Goal: Check status: Check status

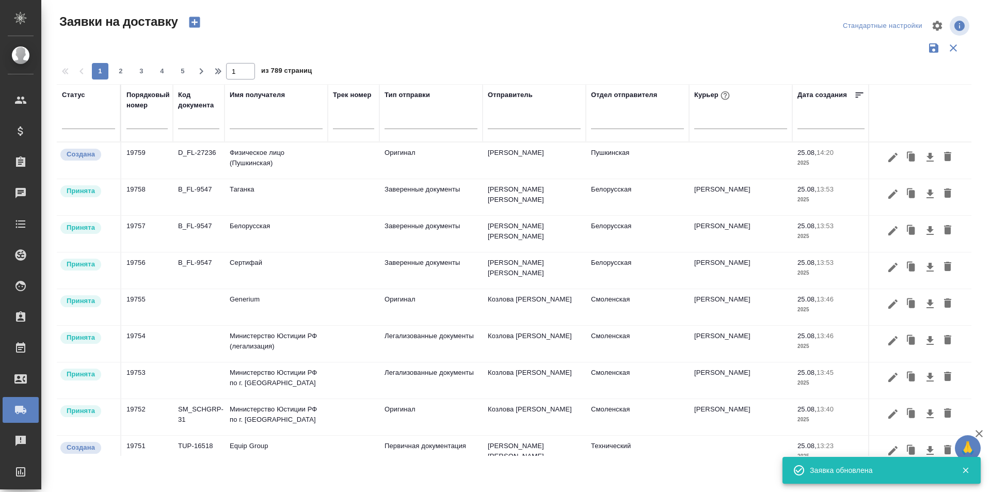
scroll to position [413, 0]
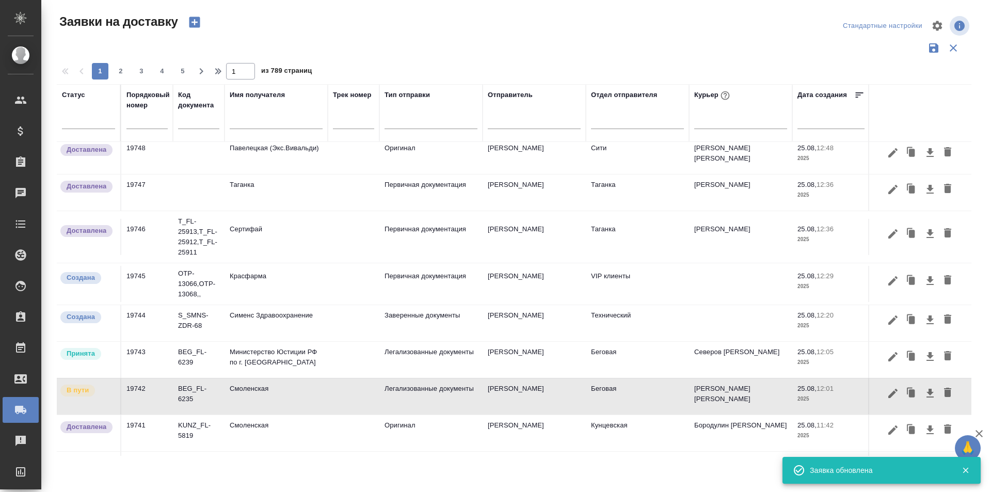
click at [162, 123] on input "text" at bounding box center [146, 121] width 41 height 14
paste input "19712"
type input "19712"
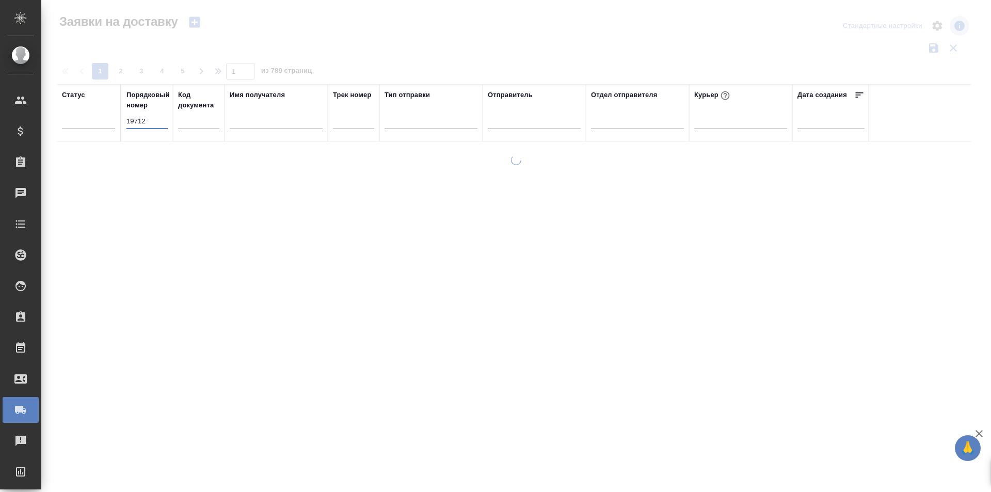
scroll to position [0, 0]
click at [158, 123] on input "19712" at bounding box center [146, 121] width 41 height 14
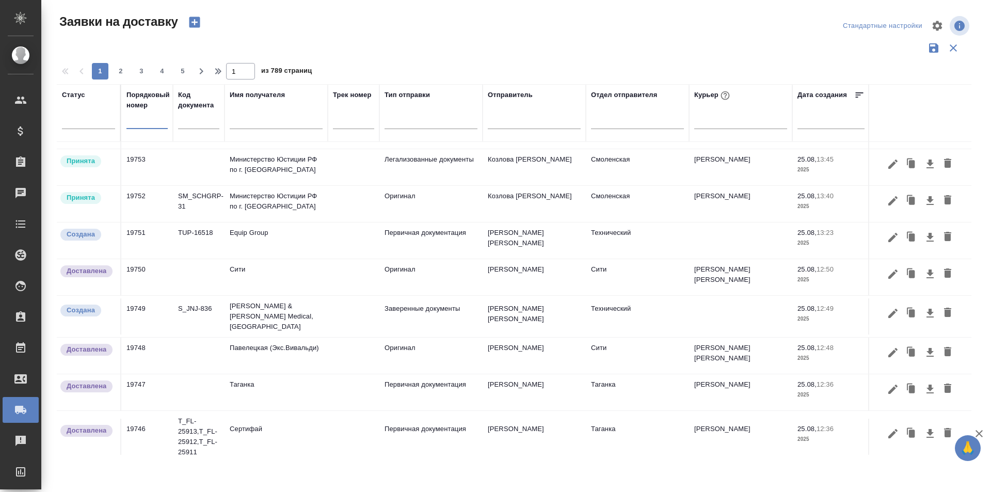
scroll to position [636, 0]
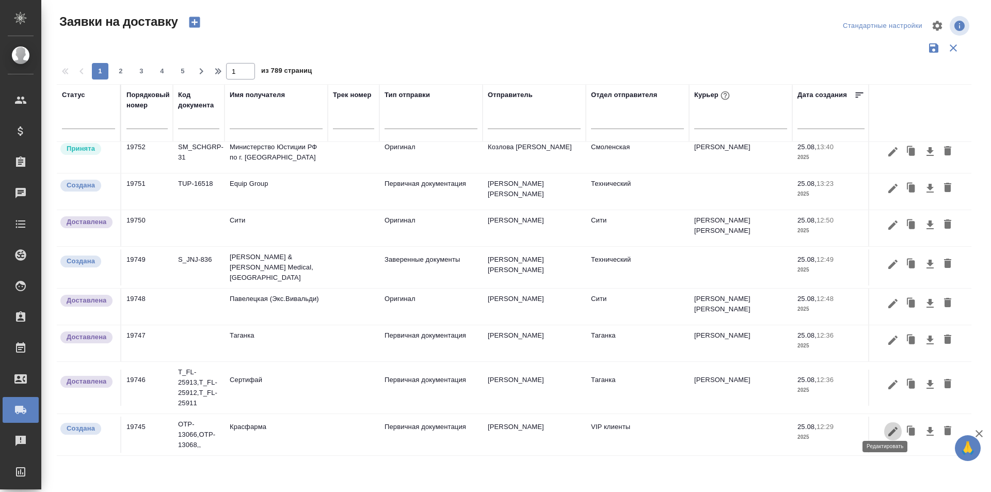
click at [888, 426] on icon "button" at bounding box center [892, 430] width 9 height 9
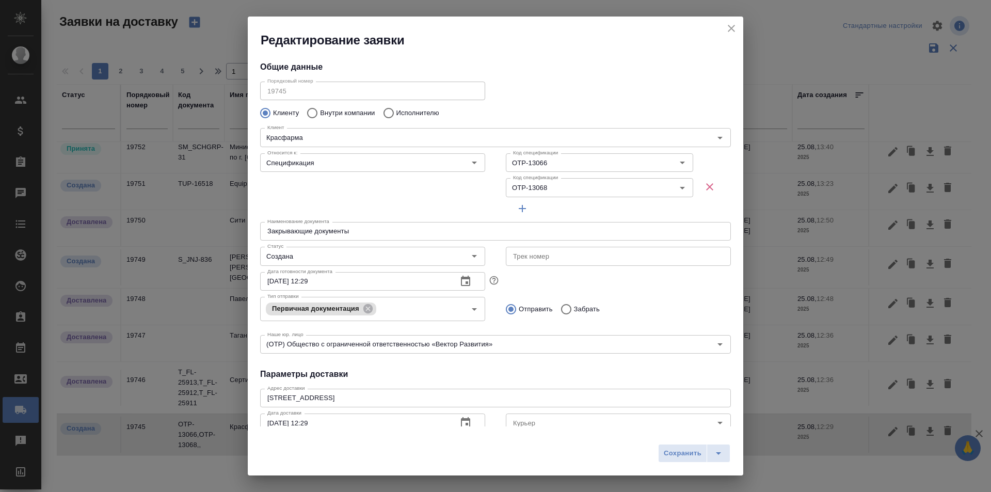
type input "[PERSON_NAME]"
type input "[PHONE_NUMBER]"
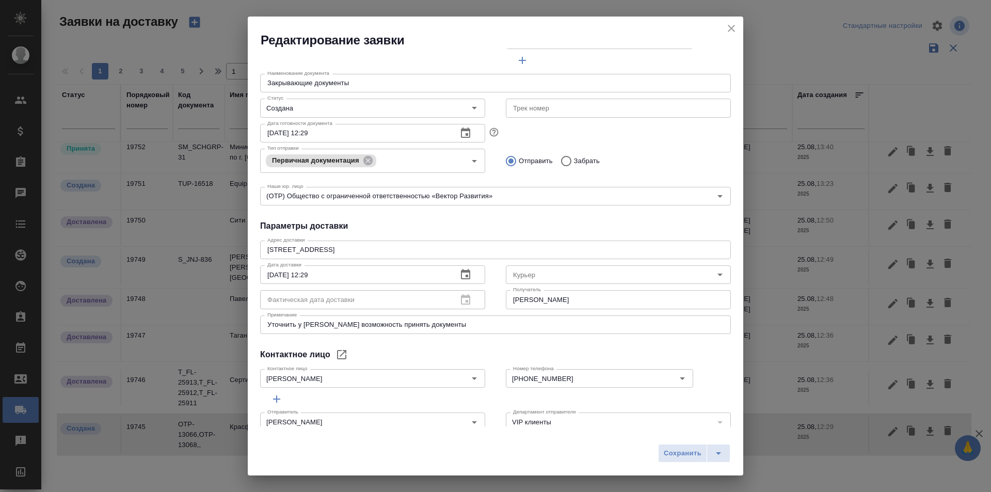
scroll to position [166, 0]
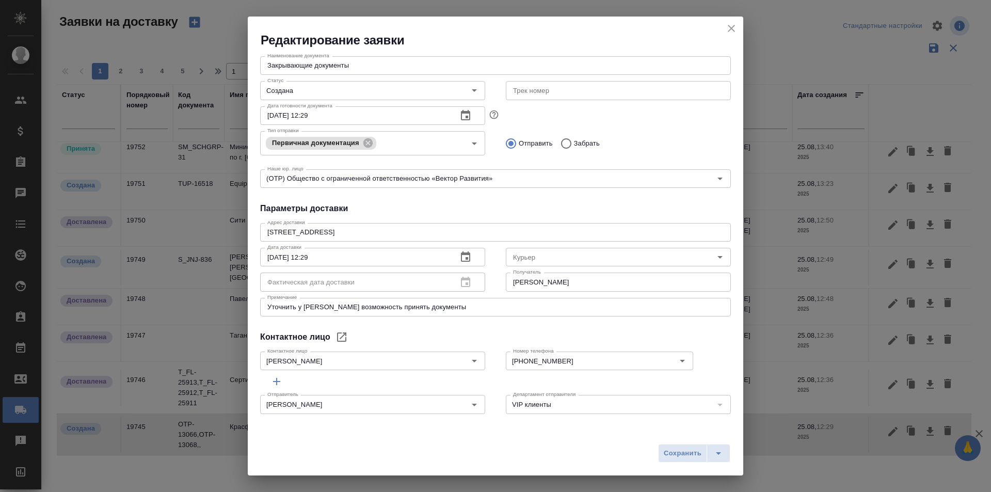
click at [733, 26] on icon "close" at bounding box center [731, 28] width 7 height 7
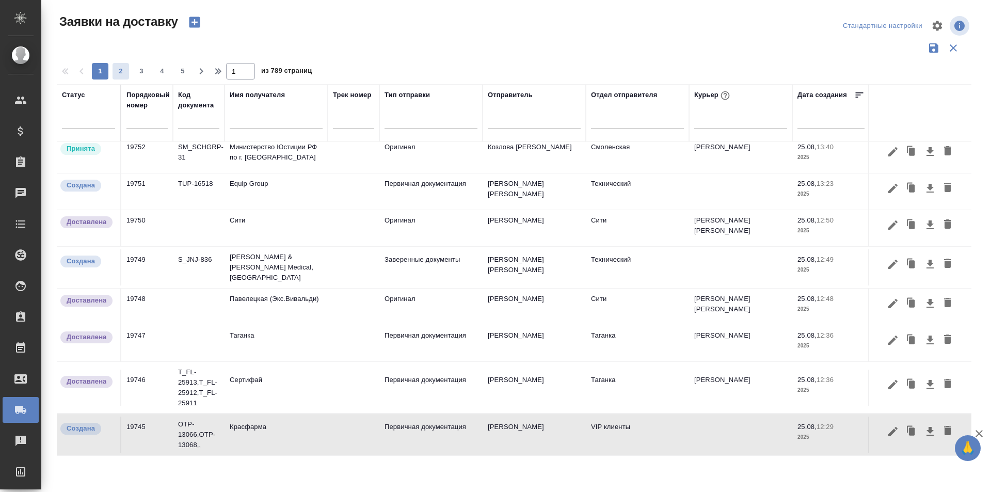
click at [119, 72] on span "2" at bounding box center [121, 71] width 17 height 10
type input "2"
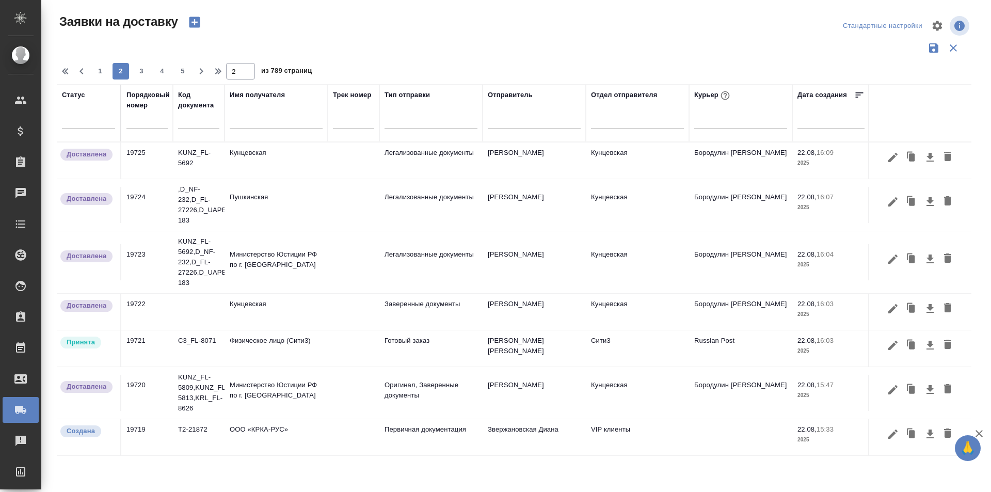
scroll to position [698, 0]
click at [887, 430] on icon "button" at bounding box center [893, 434] width 12 height 12
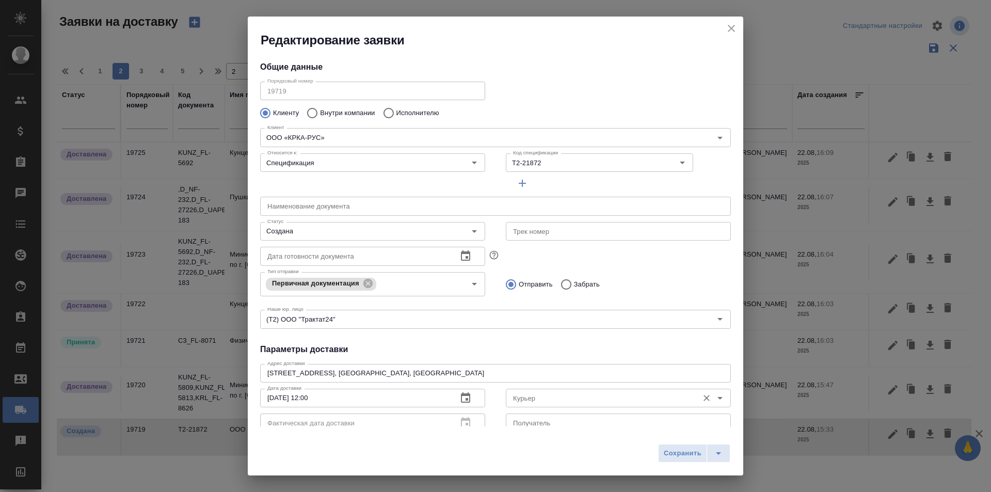
type input "[PERSON_NAME] [PERSON_NAME]"
type input "[PHONE_NUMBER] (доб.461)"
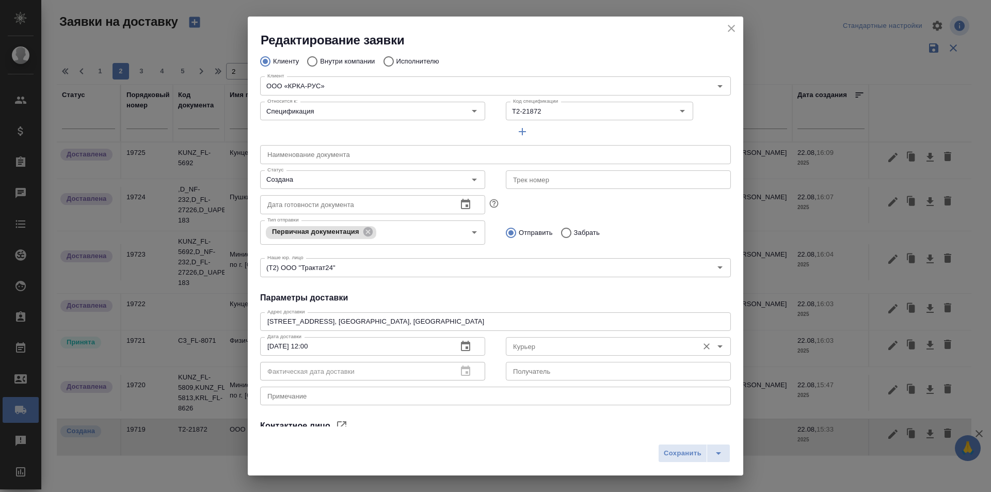
scroll to position [140, 0]
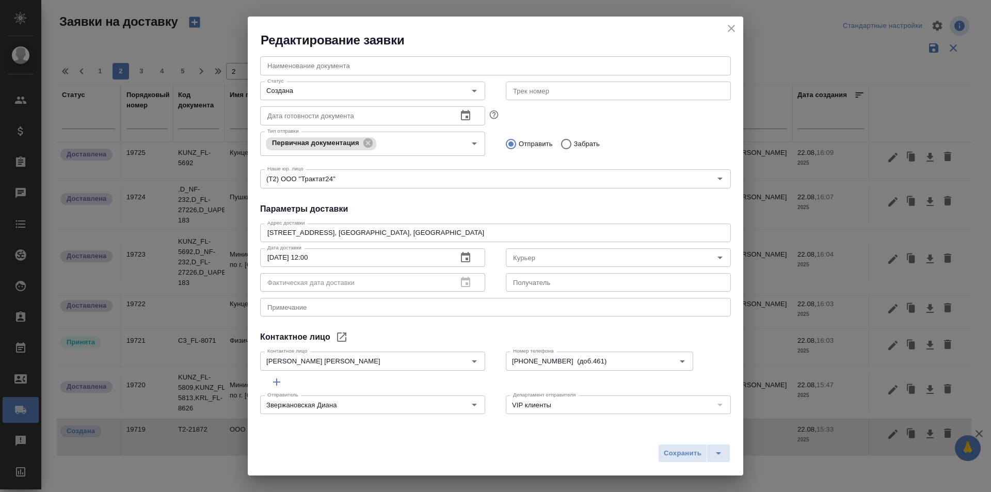
click at [735, 29] on icon "close" at bounding box center [731, 28] width 12 height 12
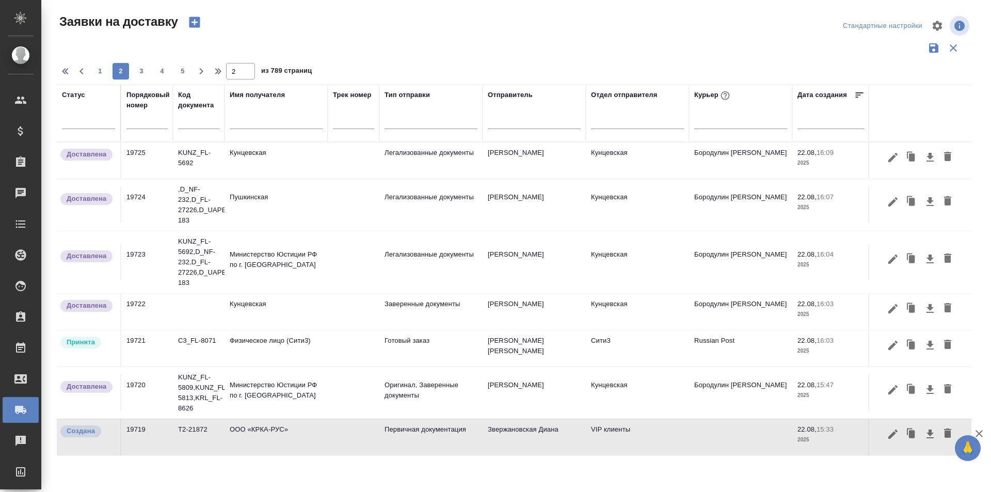
click at [146, 124] on input "text" at bounding box center [146, 121] width 41 height 14
drag, startPoint x: 107, startPoint y: 74, endPoint x: 124, endPoint y: 97, distance: 28.8
click at [107, 74] on span "1" at bounding box center [100, 71] width 17 height 10
type input "1"
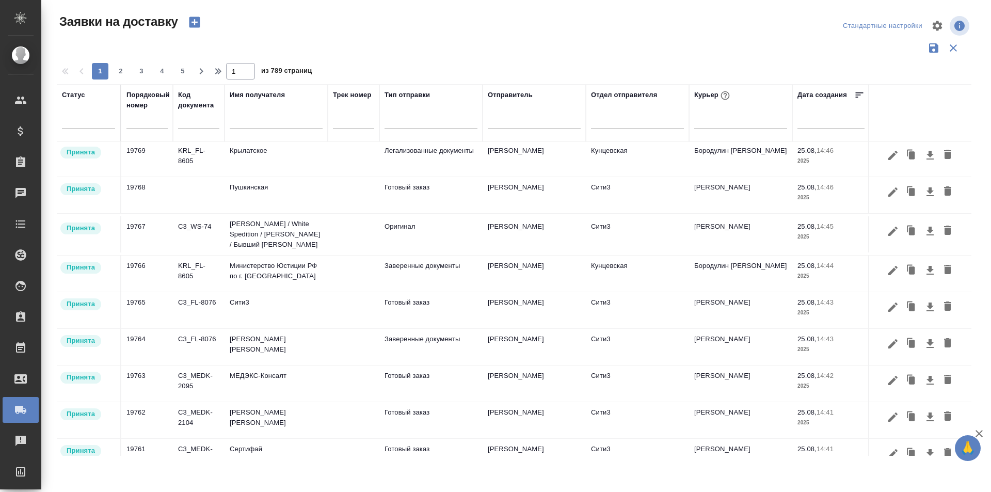
scroll to position [0, 0]
click at [147, 118] on input "text" at bounding box center [146, 121] width 41 height 14
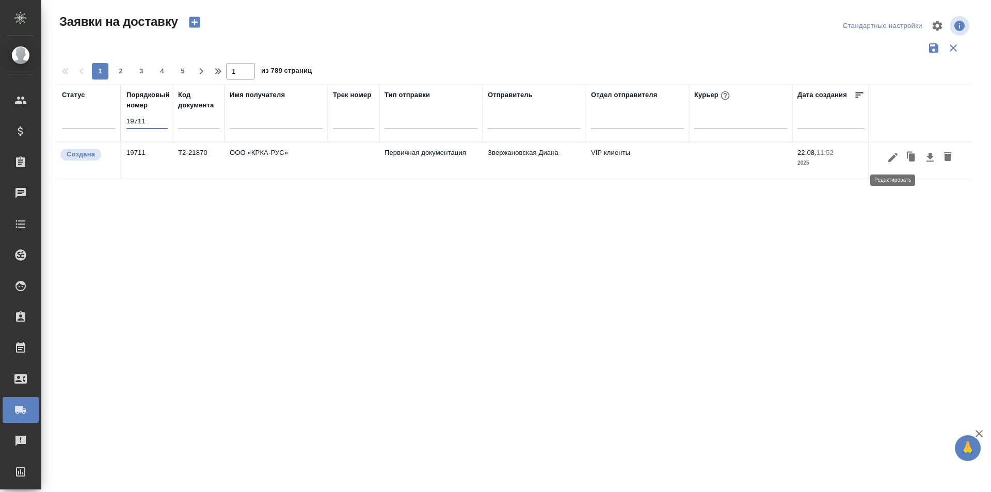
click at [886, 159] on button "button" at bounding box center [893, 158] width 18 height 20
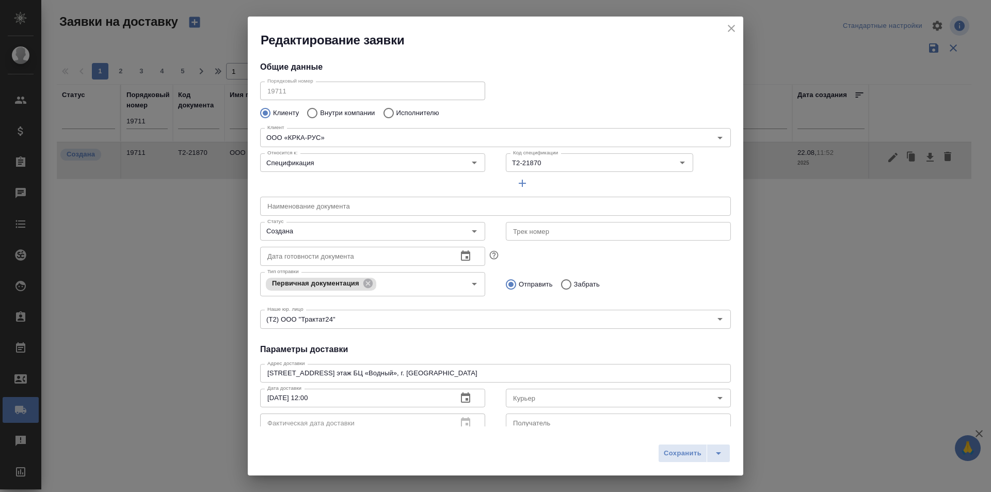
click at [730, 27] on icon "close" at bounding box center [731, 28] width 7 height 7
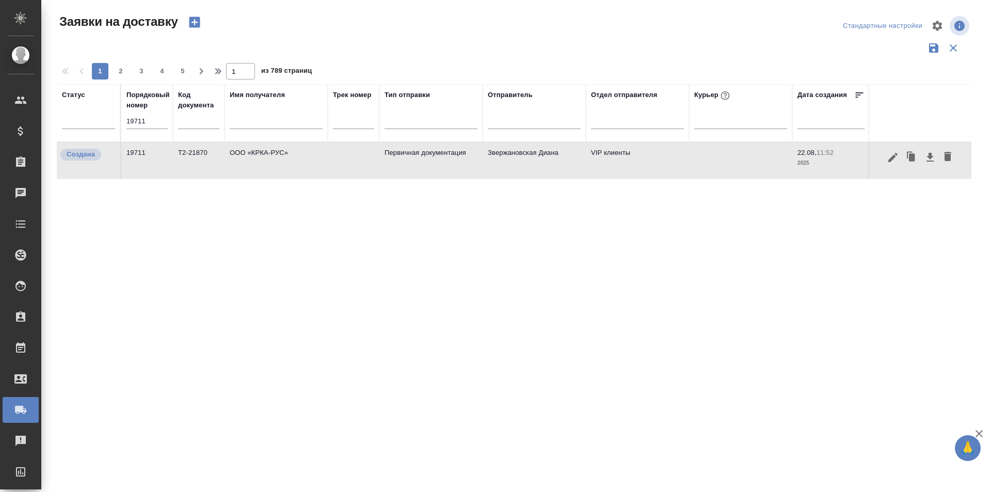
click at [163, 125] on input "19711" at bounding box center [146, 121] width 41 height 14
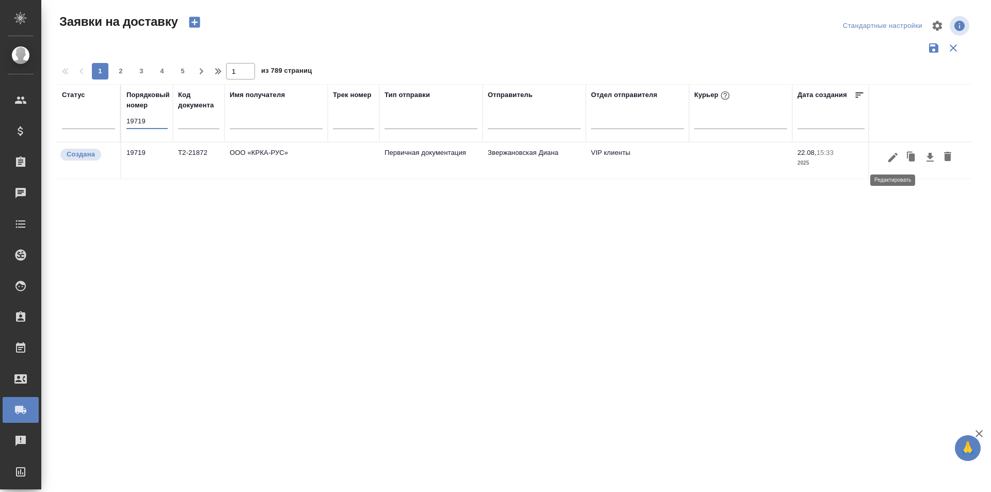
type input "19719"
click at [895, 160] on icon "button" at bounding box center [893, 157] width 12 height 12
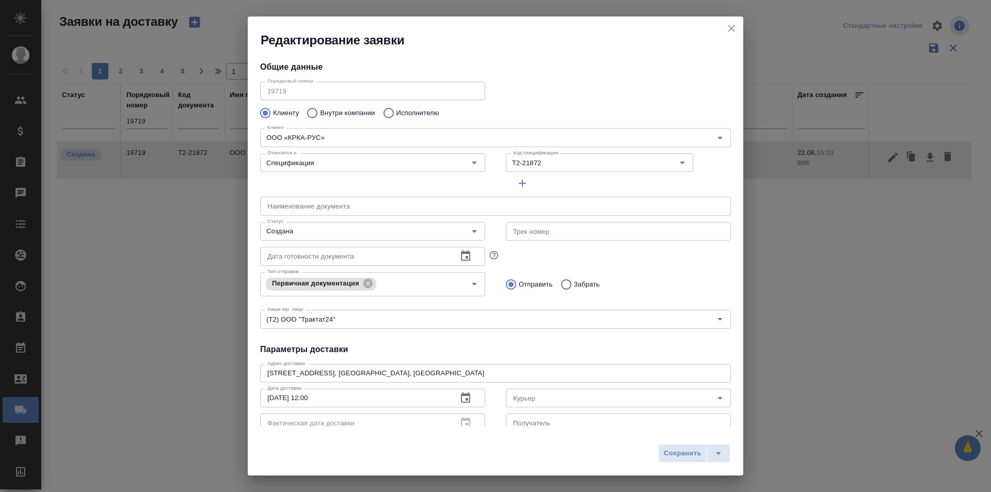
click at [297, 71] on div "Порядковый номер 19719 Порядковый номер" at bounding box center [373, 89] width 246 height 45
